Goal: Register for event/course

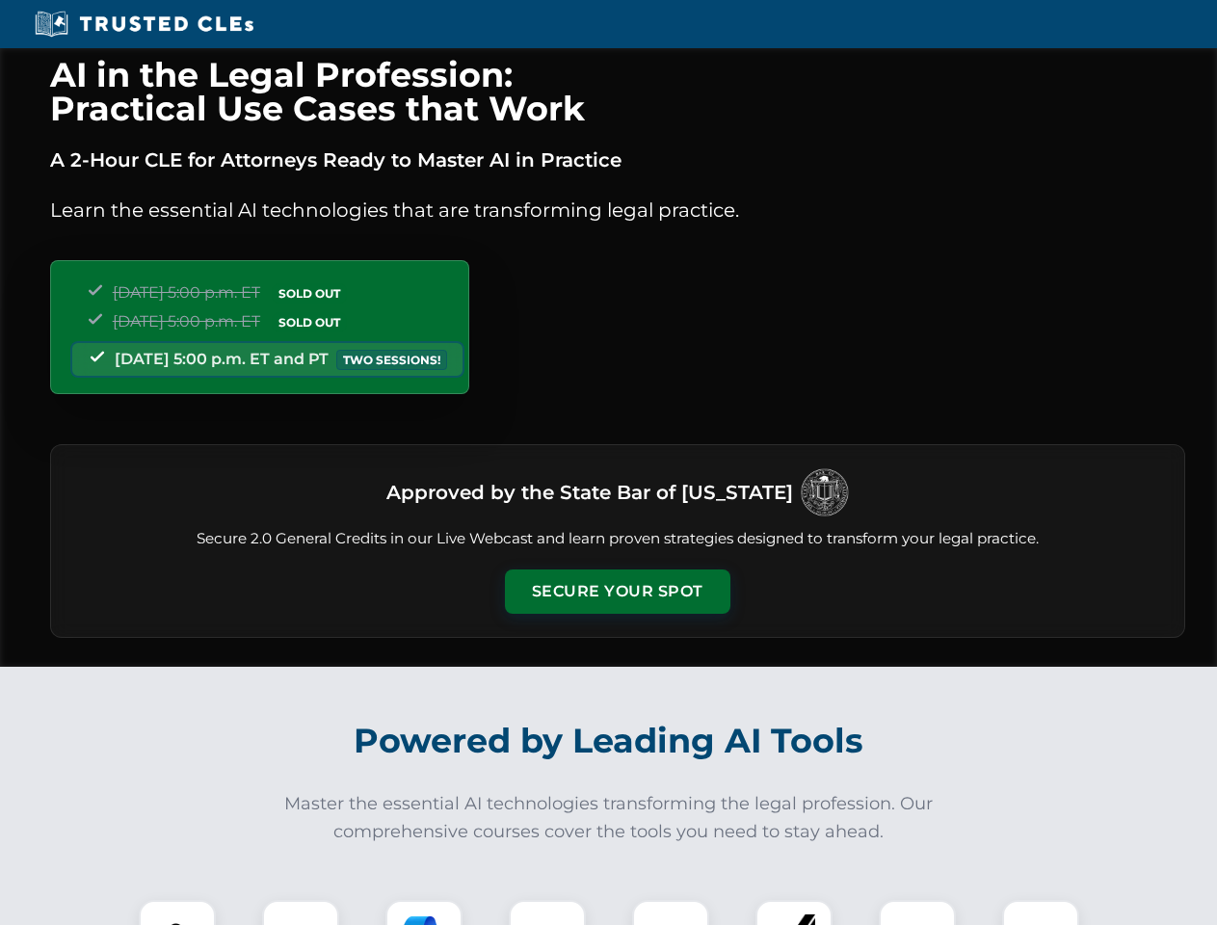
click at [617, 592] on button "Secure Your Spot" at bounding box center [617, 591] width 225 height 44
click at [177, 912] on img at bounding box center [177, 939] width 56 height 56
click at [301, 912] on div at bounding box center [300, 938] width 77 height 77
